Goal: Navigation & Orientation: Find specific page/section

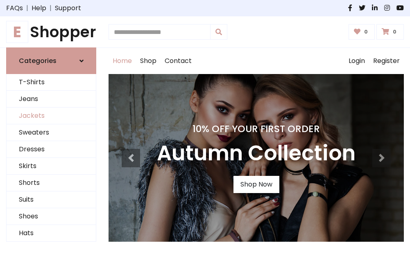
click at [51, 116] on link "Jackets" at bounding box center [51, 116] width 89 height 17
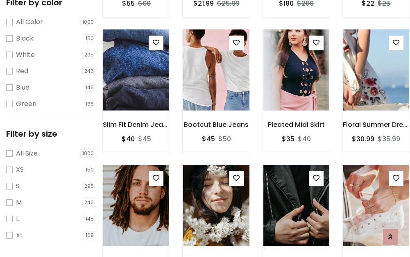
scroll to position [329, 0]
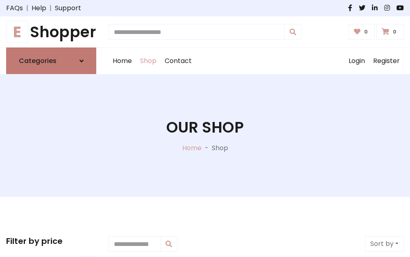
click at [51, 61] on h6 "Categories" at bounding box center [38, 61] width 38 height 8
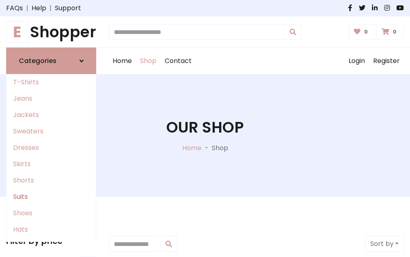
click at [51, 197] on link "Suits" at bounding box center [51, 197] width 89 height 16
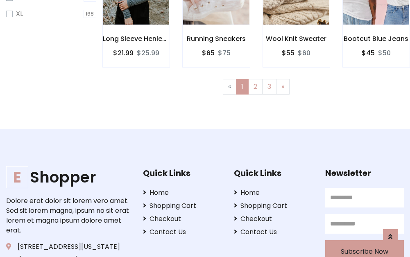
scroll to position [41, 0]
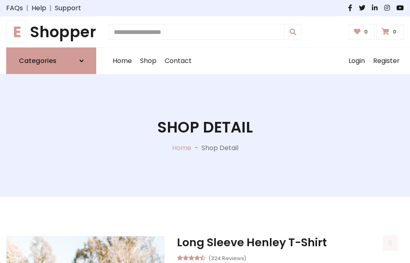
scroll to position [765, 0]
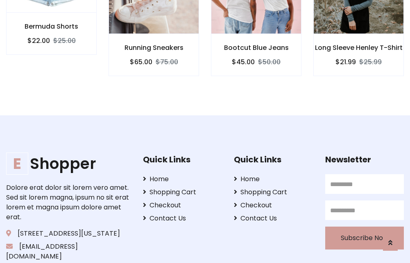
scroll to position [764, 0]
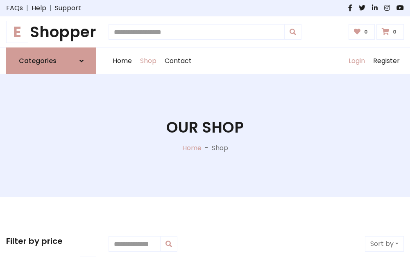
click at [356, 61] on link "Login" at bounding box center [356, 61] width 25 height 26
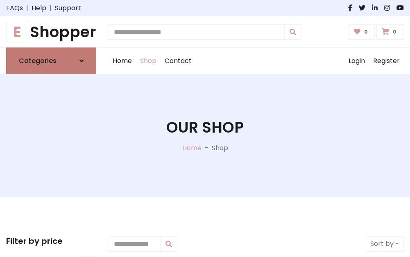
click at [81, 61] on icon at bounding box center [81, 61] width 4 height 7
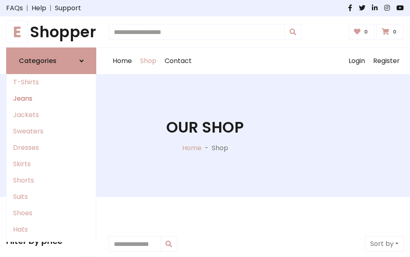
click at [51, 99] on link "Jeans" at bounding box center [51, 98] width 89 height 16
